Goal: Task Accomplishment & Management: Manage account settings

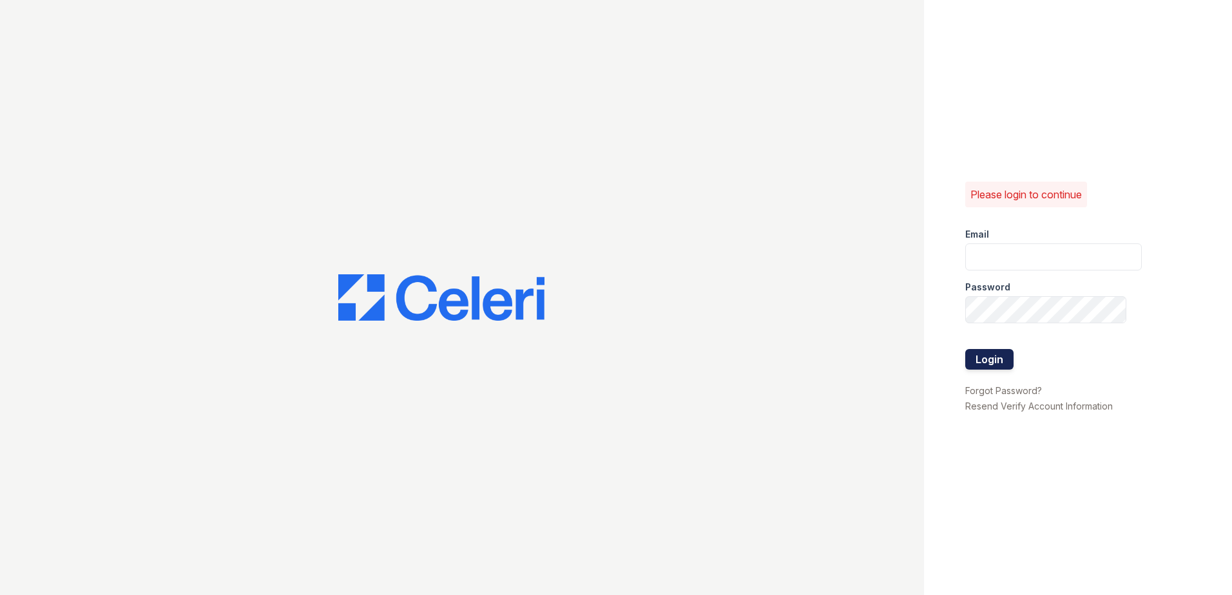
type input "ReNewNorthProvidence@trinity-pm.com"
click at [990, 361] on button "Login" at bounding box center [989, 359] width 48 height 21
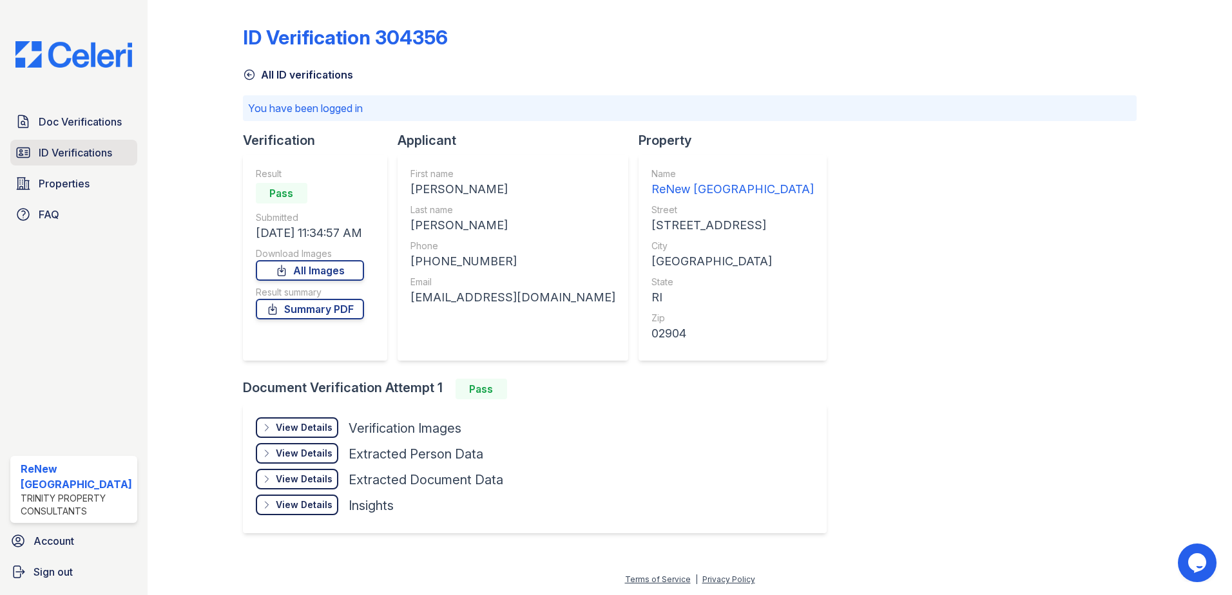
click at [51, 149] on span "ID Verifications" at bounding box center [75, 152] width 73 height 15
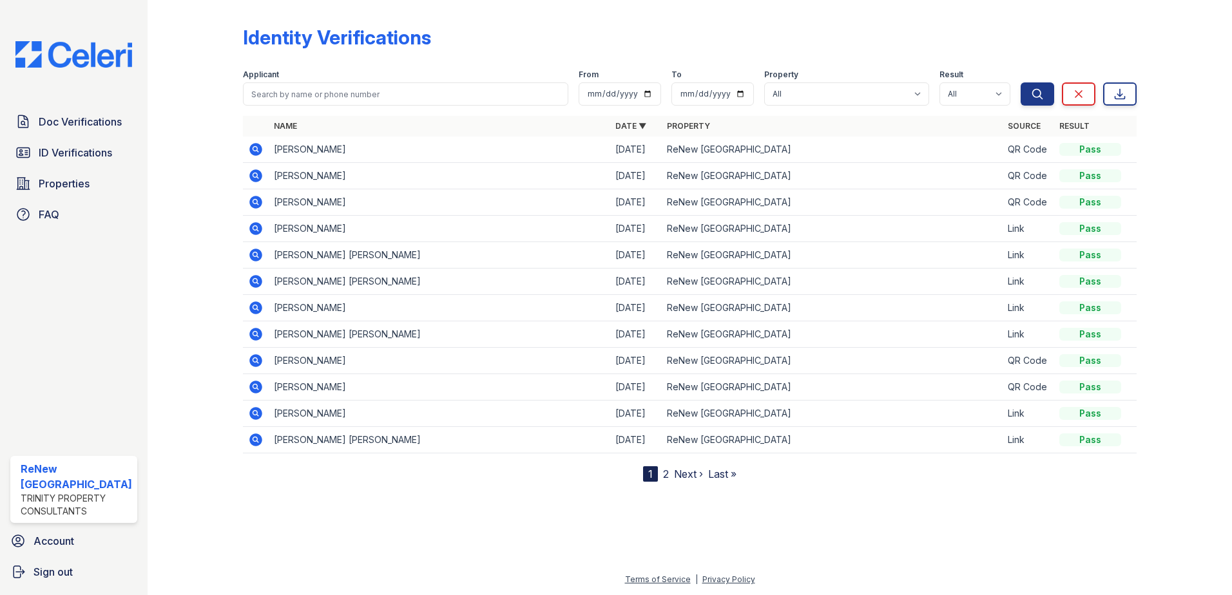
click at [255, 333] on icon at bounding box center [254, 333] width 3 height 3
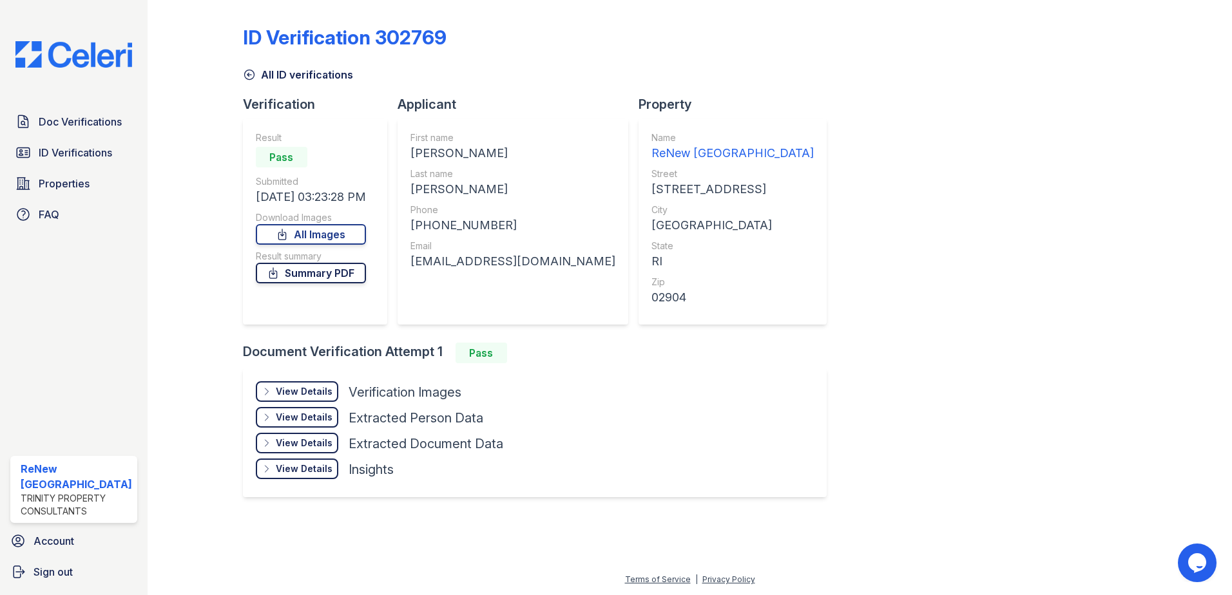
click at [308, 275] on link "Summary PDF" at bounding box center [311, 273] width 110 height 21
click at [91, 153] on span "ID Verifications" at bounding box center [75, 152] width 73 height 15
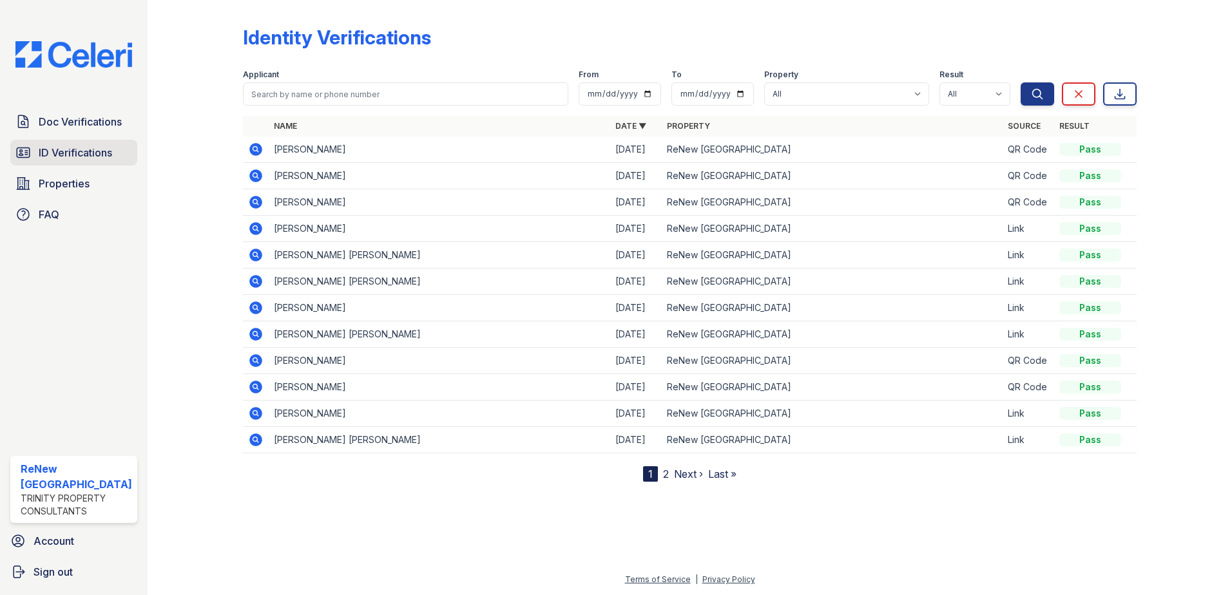
click at [80, 157] on span "ID Verifications" at bounding box center [75, 152] width 73 height 15
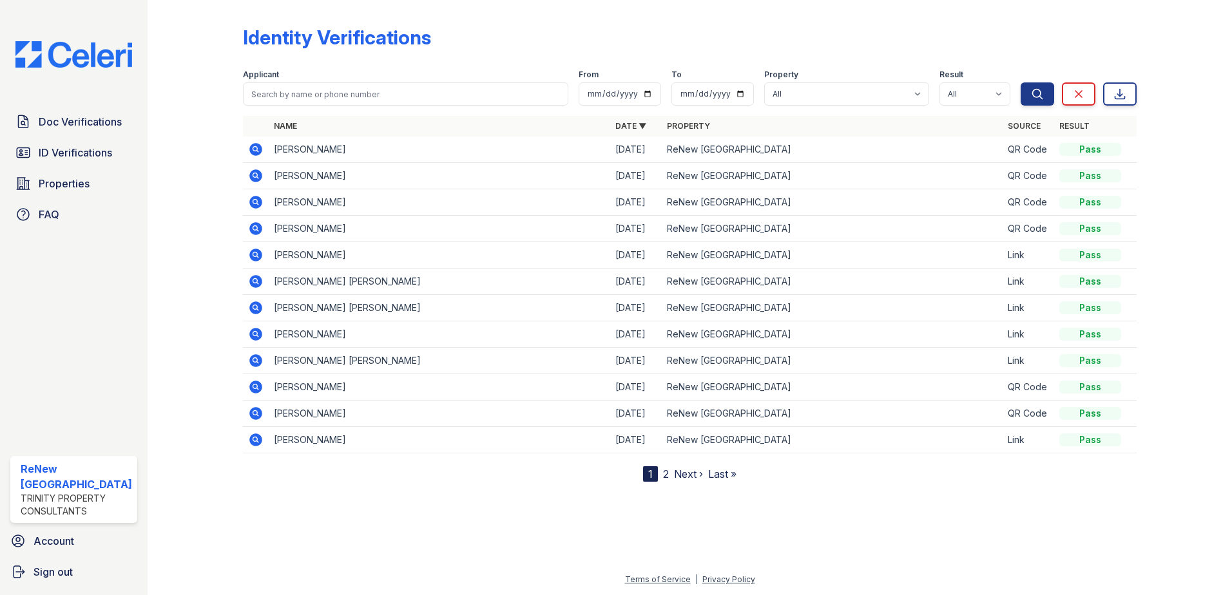
click at [371, 151] on td "MARGUERITE ANN GAUGHAN" at bounding box center [440, 150] width 342 height 26
click at [258, 146] on icon at bounding box center [255, 149] width 13 height 13
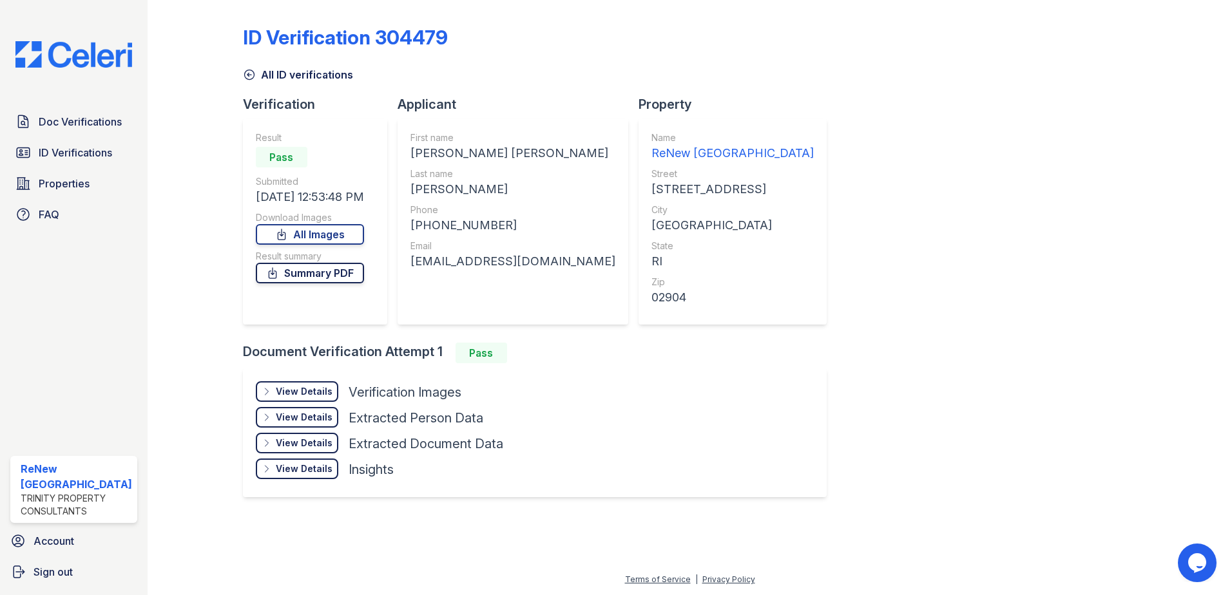
drag, startPoint x: 317, startPoint y: 277, endPoint x: 340, endPoint y: 281, distance: 22.9
click at [318, 278] on link "Summary PDF" at bounding box center [310, 273] width 108 height 21
drag, startPoint x: 93, startPoint y: 151, endPoint x: 140, endPoint y: 159, distance: 47.0
click at [93, 151] on span "ID Verifications" at bounding box center [75, 152] width 73 height 15
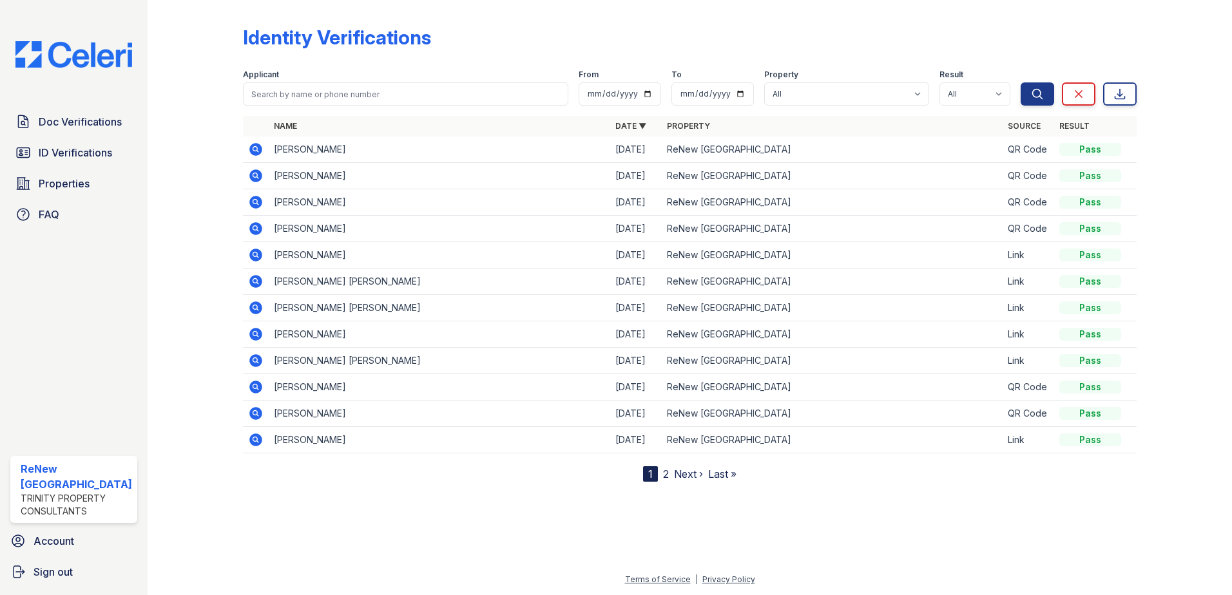
click at [505, 564] on div at bounding box center [689, 538] width 1043 height 70
click at [663, 476] on link "2" at bounding box center [666, 474] width 6 height 13
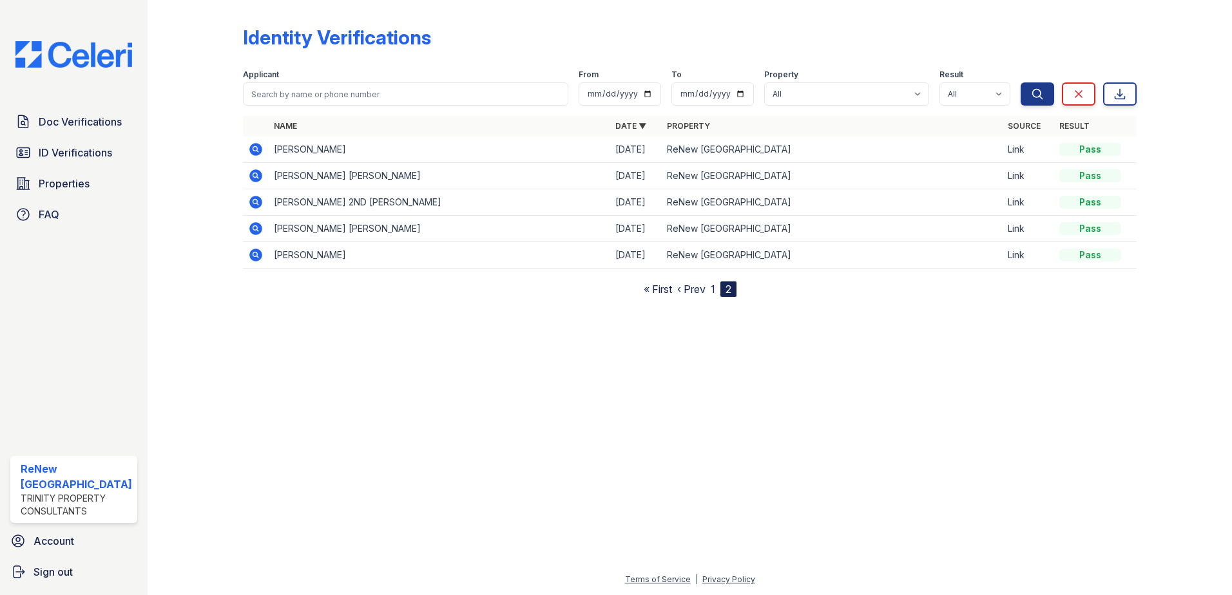
click at [711, 289] on link "1" at bounding box center [713, 289] width 5 height 13
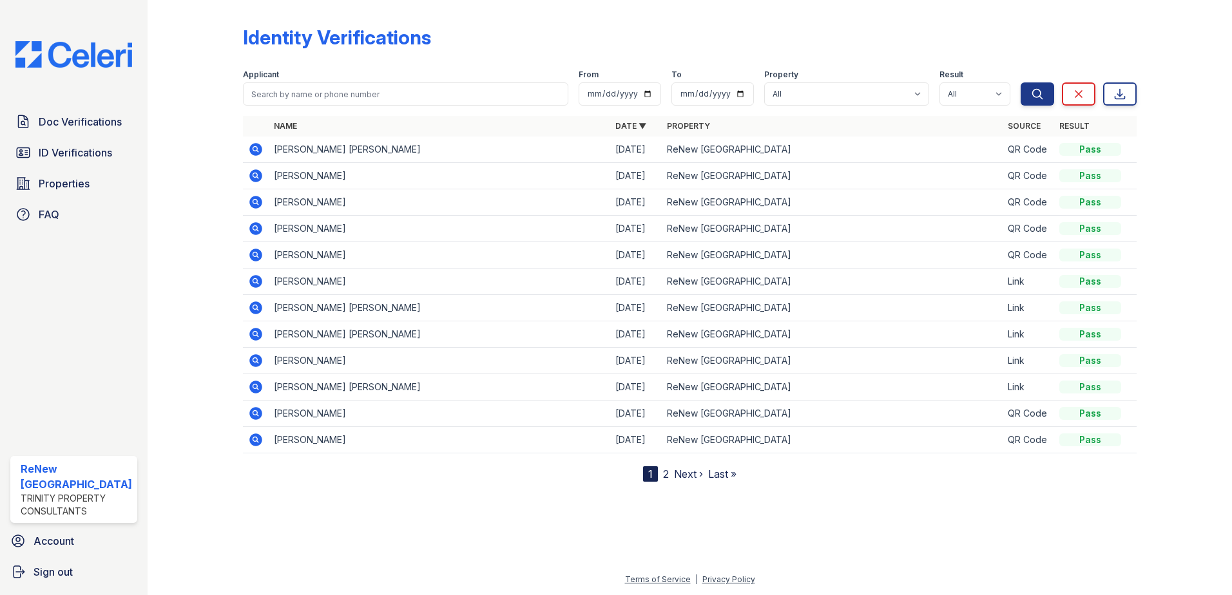
click at [664, 475] on link "2" at bounding box center [666, 474] width 6 height 13
